Goal: Information Seeking & Learning: Find specific fact

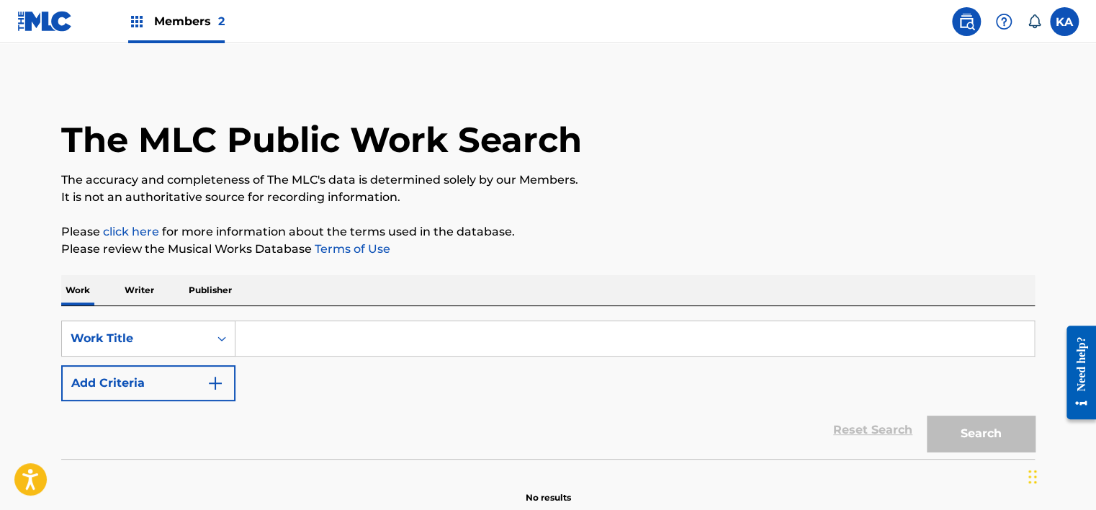
click at [284, 345] on input "Search Form" at bounding box center [634, 338] width 798 height 35
paste input "NO HAPPY ENDING"
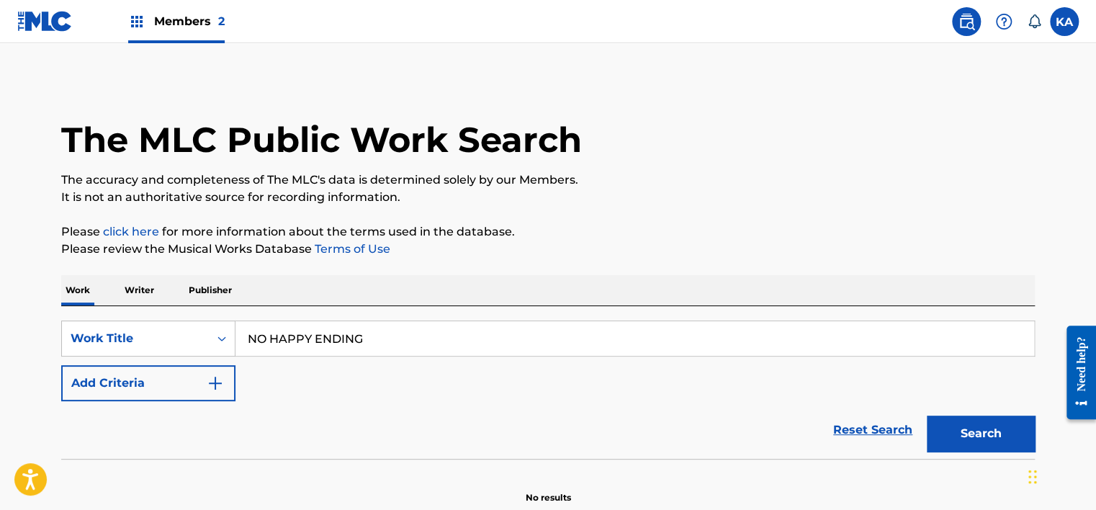
type input "NO HAPPY ENDING"
click at [204, 361] on div "SearchWithCriteriaffab1c3e-91b2-4382-9511-3c68304be699 Work Title NO HAPPY ENDI…" at bounding box center [547, 360] width 973 height 81
click at [210, 372] on button "Add Criteria" at bounding box center [148, 383] width 174 height 36
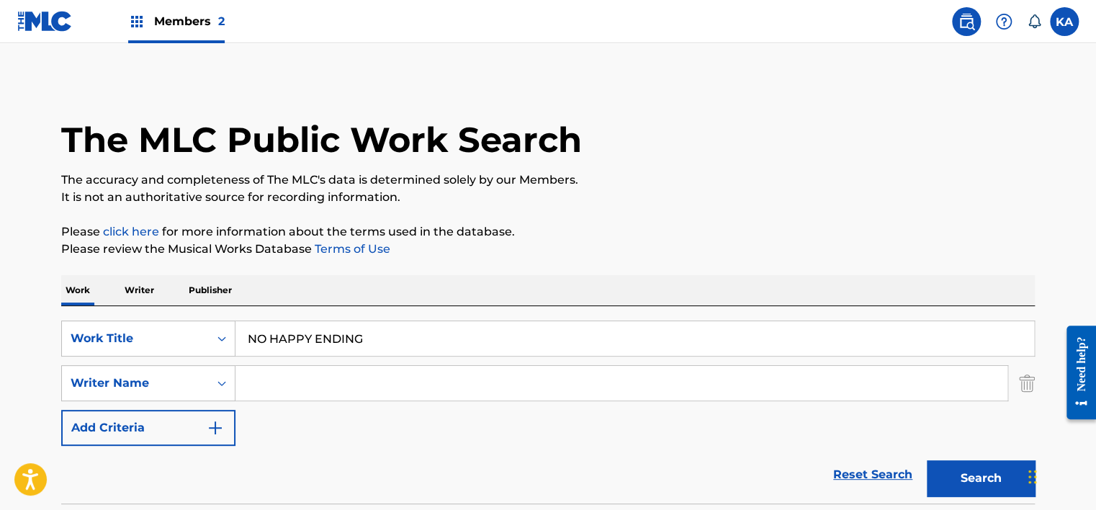
click at [253, 371] on input "Search Form" at bounding box center [621, 383] width 772 height 35
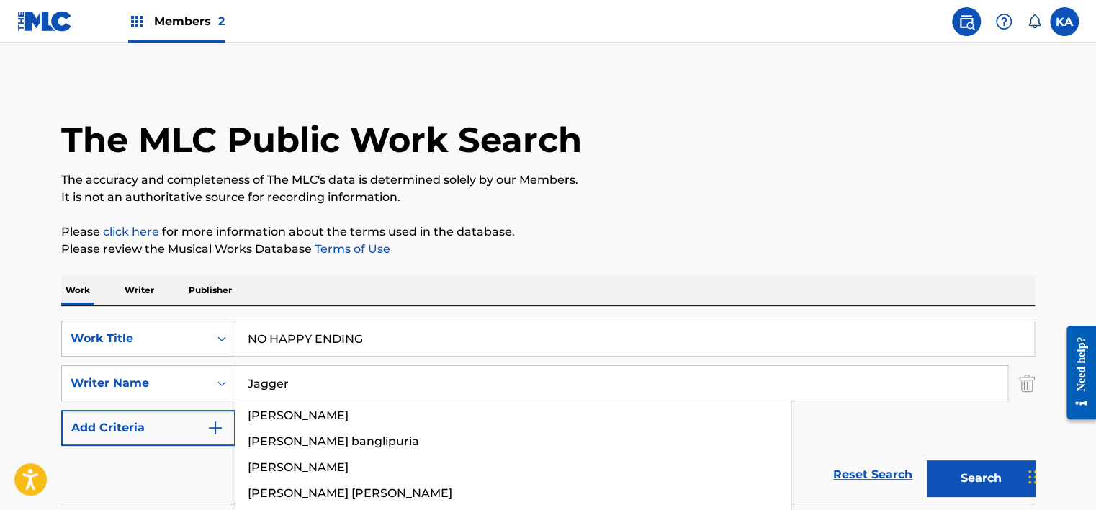
type input "Jagger"
click at [926, 460] on button "Search" at bounding box center [980, 478] width 108 height 36
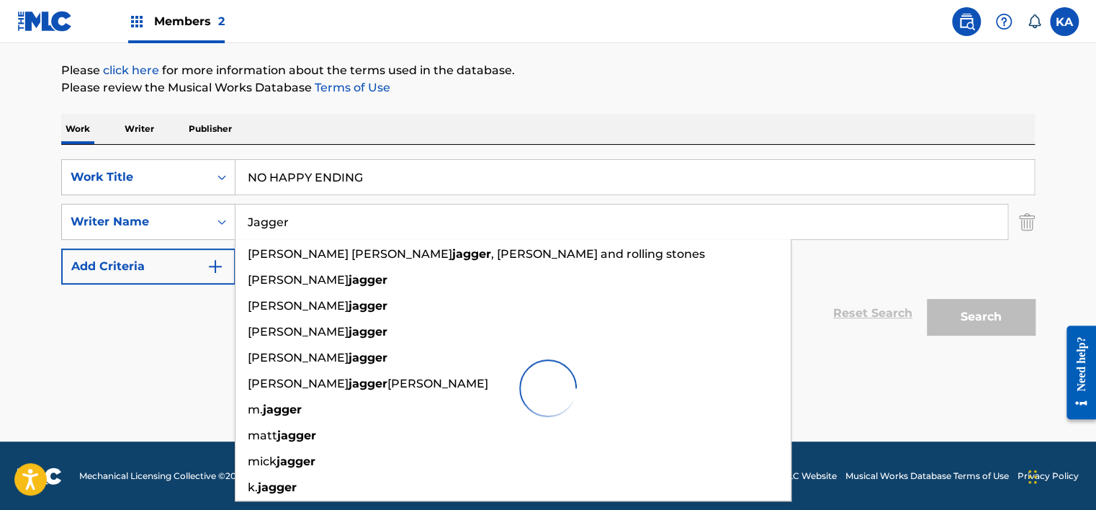
scroll to position [162, 0]
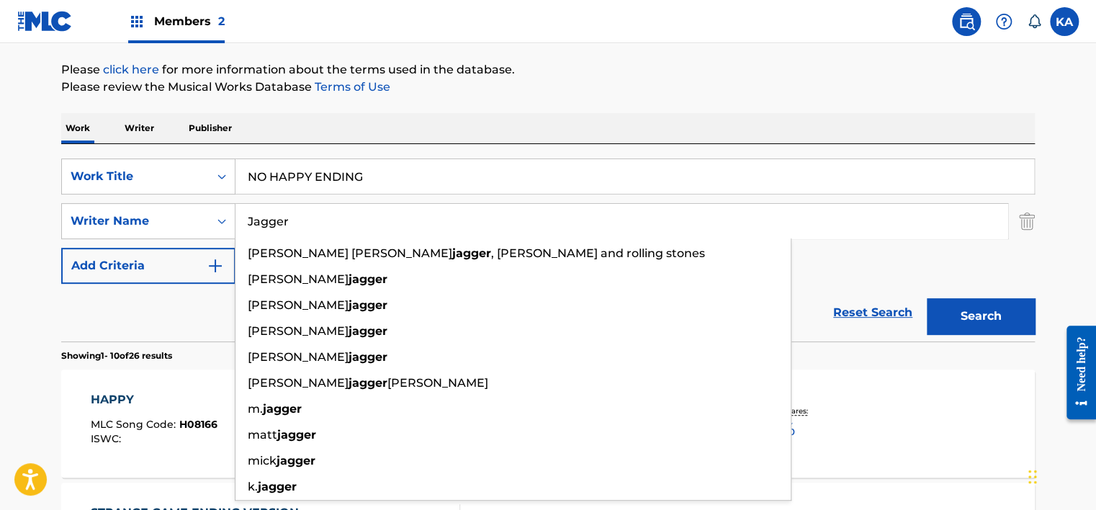
click at [810, 265] on div "SearchWithCriteriaffab1c3e-91b2-4382-9511-3c68304be699 Work Title NO HAPPY ENDI…" at bounding box center [547, 220] width 973 height 125
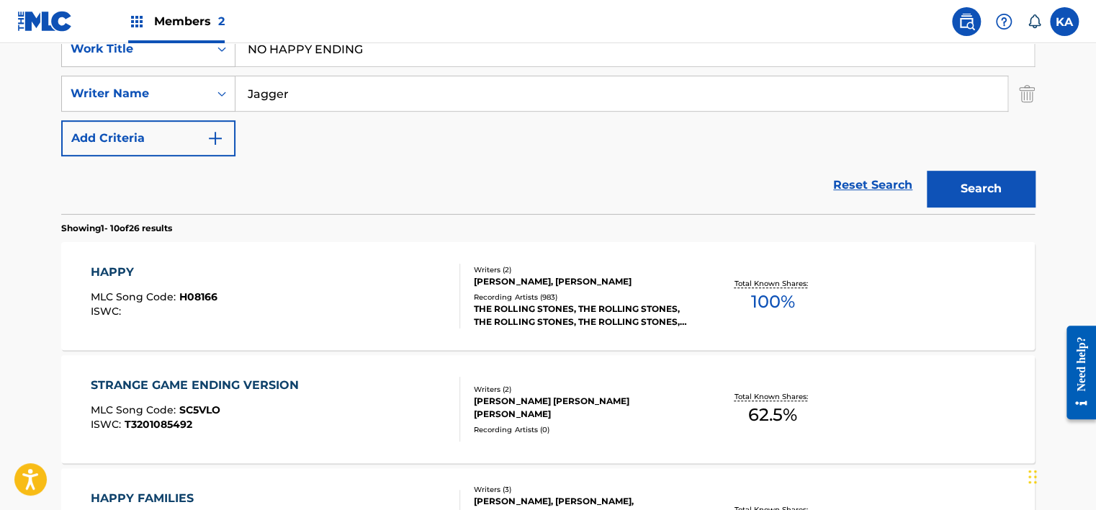
scroll to position [363, 0]
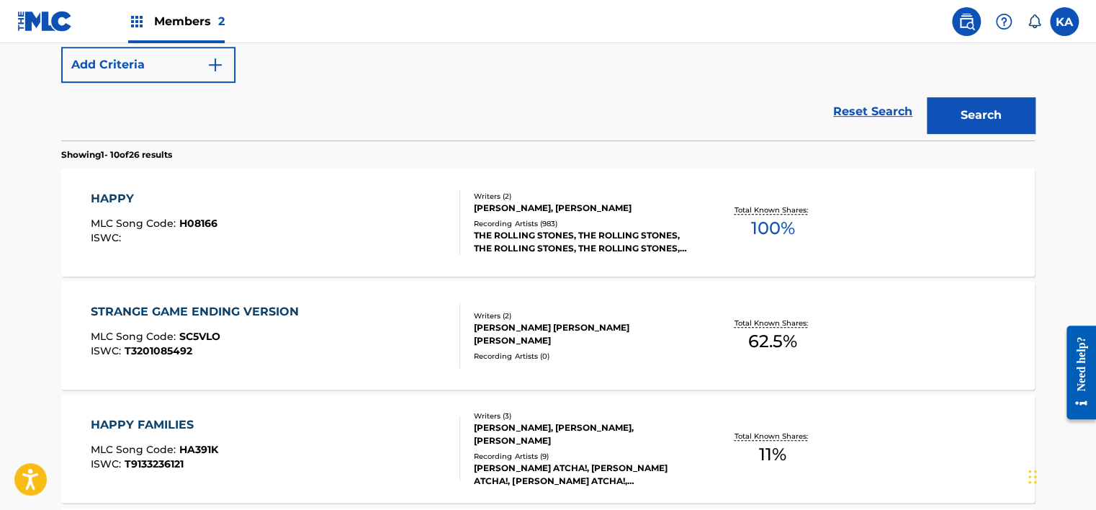
click at [446, 249] on div "HAPPY MLC Song Code : H08166 ISWC :" at bounding box center [276, 222] width 370 height 65
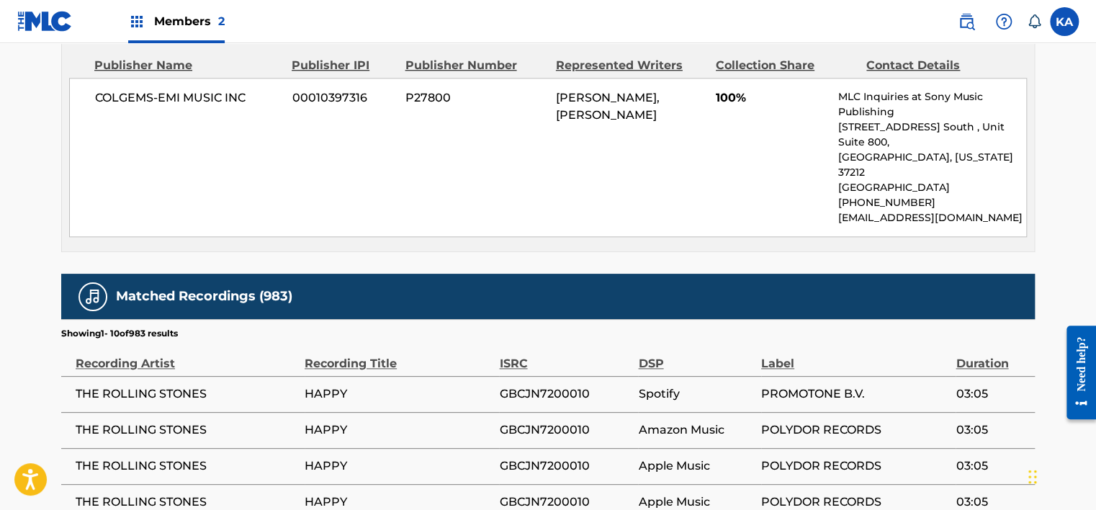
scroll to position [696, 0]
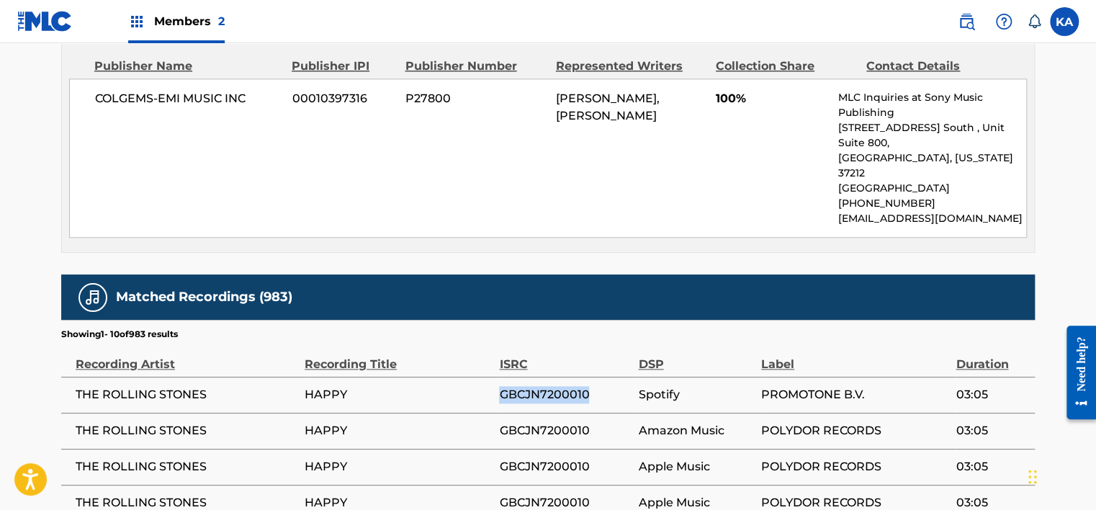
drag, startPoint x: 605, startPoint y: 371, endPoint x: 500, endPoint y: 361, distance: 105.6
click at [500, 376] on td "GBCJN7200010" at bounding box center [568, 394] width 139 height 36
copy span "GBCJN7200010"
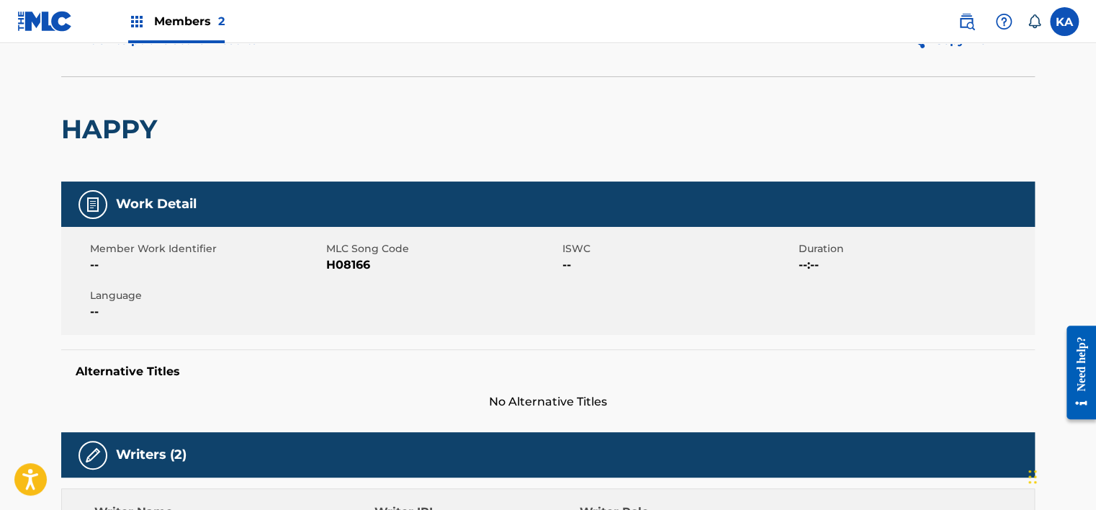
scroll to position [0, 0]
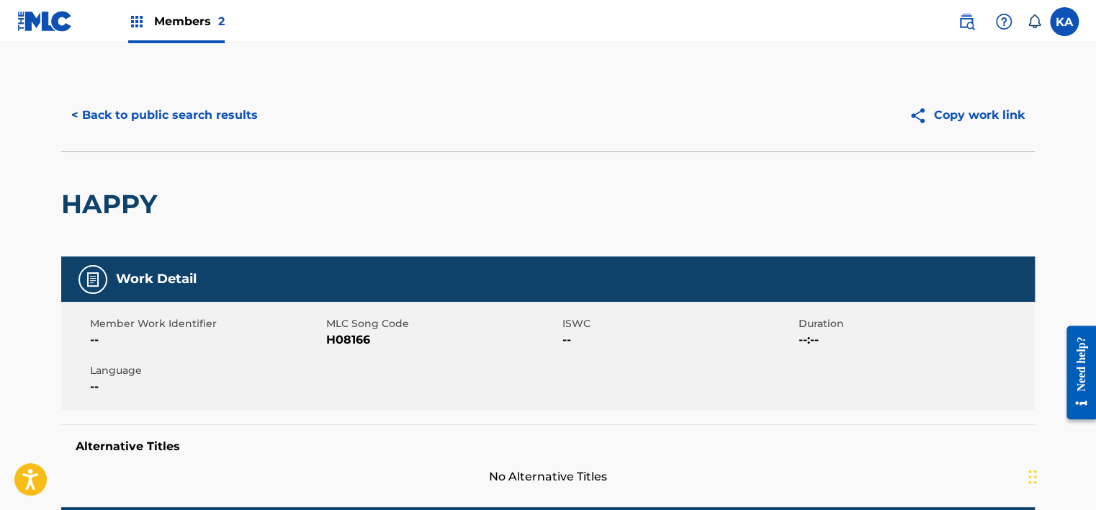
click at [137, 132] on button "< Back to public search results" at bounding box center [164, 115] width 207 height 36
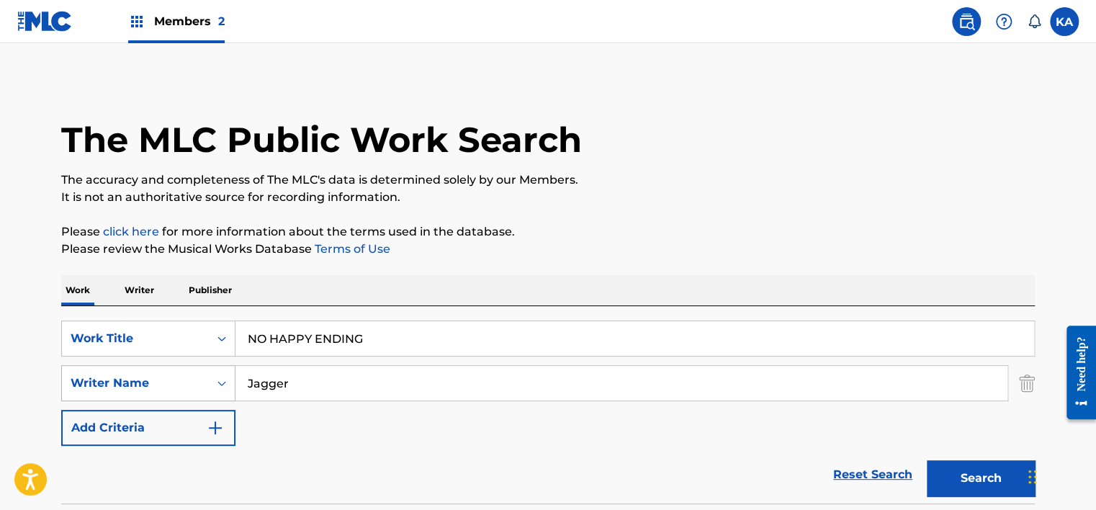
drag, startPoint x: 307, startPoint y: 379, endPoint x: 193, endPoint y: 400, distance: 116.3
click at [193, 400] on div "SearchWithCriteriaa3511407-33a6-4bc8-91e8-f714dd4ef7ab Writer Name [PERSON_NAME]" at bounding box center [547, 383] width 973 height 36
click at [262, 388] on input "Olham" at bounding box center [621, 383] width 772 height 35
type input "Oldham"
click at [926, 460] on button "Search" at bounding box center [980, 478] width 108 height 36
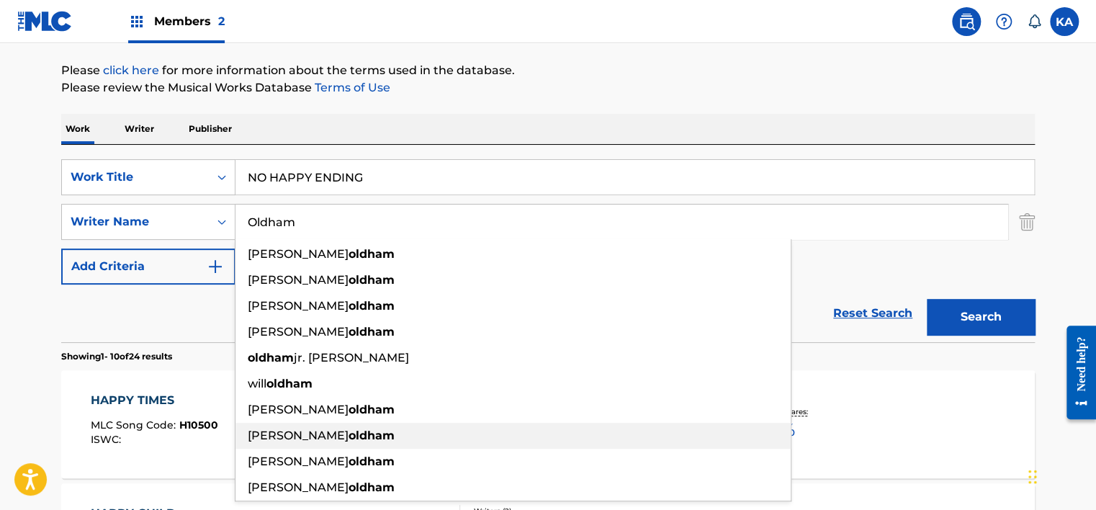
scroll to position [227, 0]
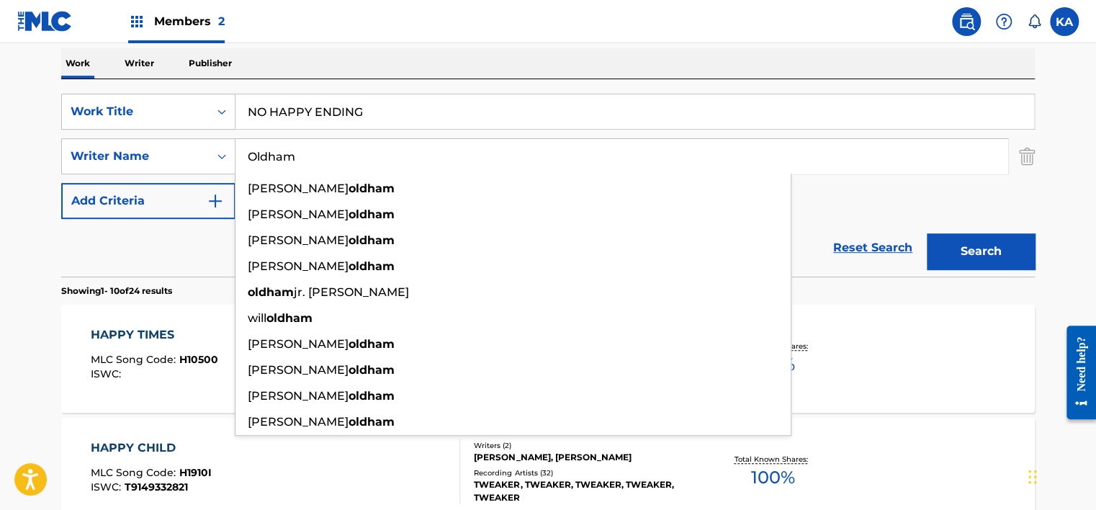
click at [913, 214] on div "SearchWithCriteriaffab1c3e-91b2-4382-9511-3c68304be699 Work Title NO HAPPY ENDI…" at bounding box center [547, 156] width 973 height 125
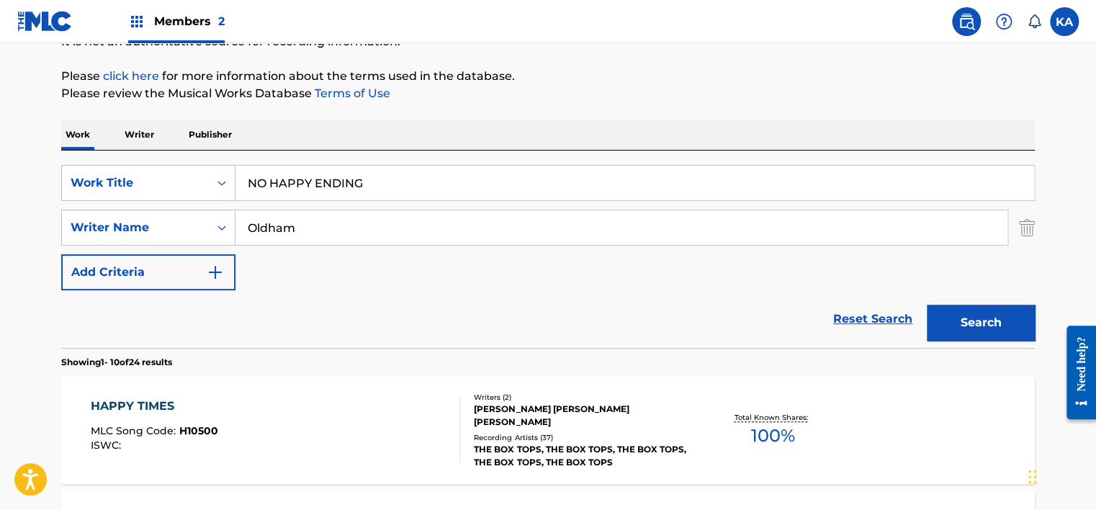
scroll to position [120, 0]
